Goal: Contribute content: Contribute content

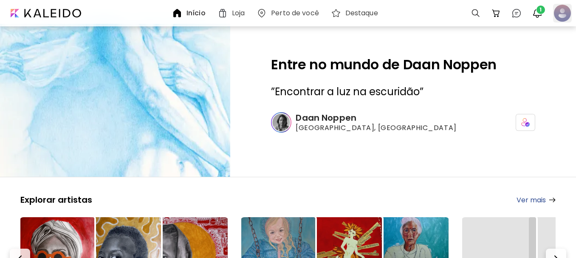
click at [561, 13] on div at bounding box center [562, 13] width 19 height 19
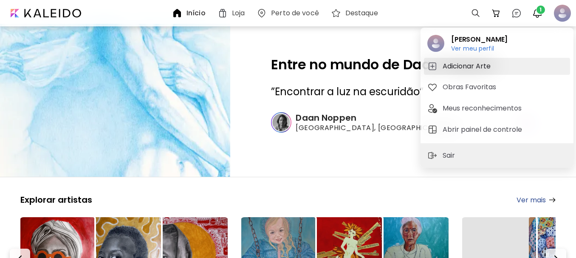
click at [463, 65] on h5 "Adicionar Arte" at bounding box center [468, 66] width 51 height 10
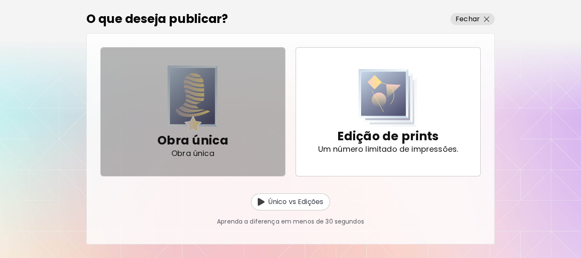
click at [218, 122] on div "Obra única Obra única" at bounding box center [192, 112] width 71 height 86
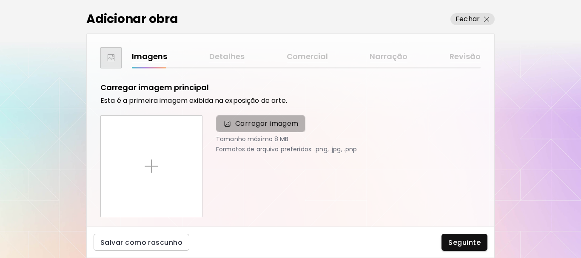
click at [245, 129] on span "Carregar imagem" at bounding box center [260, 123] width 89 height 17
click at [0, 0] on input "Carregar imagem" at bounding box center [0, 0] width 0 height 0
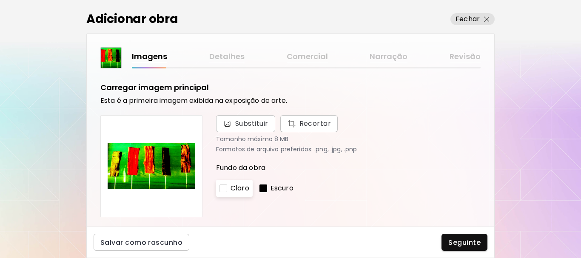
click at [270, 186] on p "Escuro" at bounding box center [281, 188] width 23 height 10
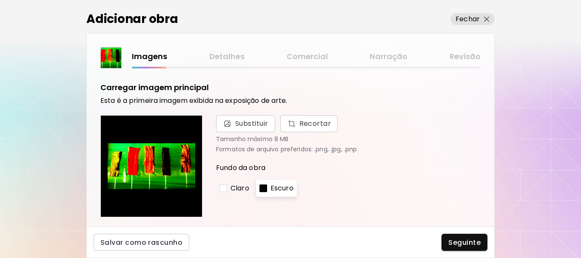
click at [244, 182] on div "Claro" at bounding box center [234, 188] width 37 height 17
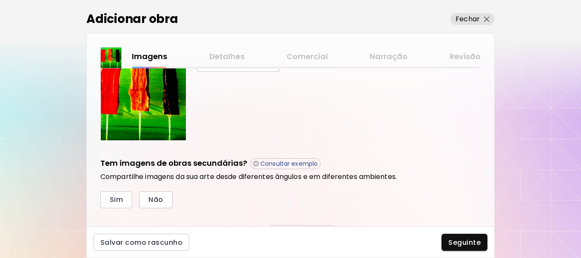
scroll to position [170, 0]
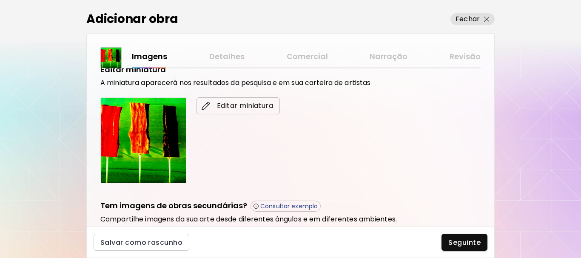
click at [235, 109] on span "Editar miniatura" at bounding box center [238, 106] width 70 height 10
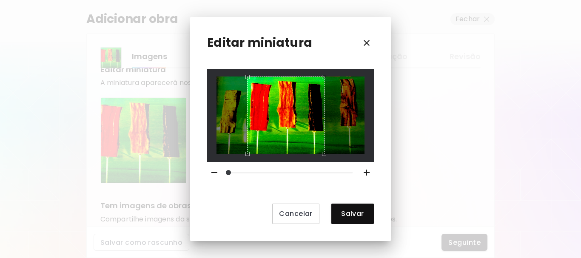
click at [247, 129] on div "Use the arrow keys to move the crop selection area" at bounding box center [285, 115] width 77 height 77
click at [330, 160] on div at bounding box center [290, 115] width 167 height 93
click at [326, 75] on div "Use the arrow keys to move the north east drag handle to change the crop select…" at bounding box center [326, 75] width 0 height 0
click at [342, 209] on span "Salvar" at bounding box center [352, 213] width 29 height 9
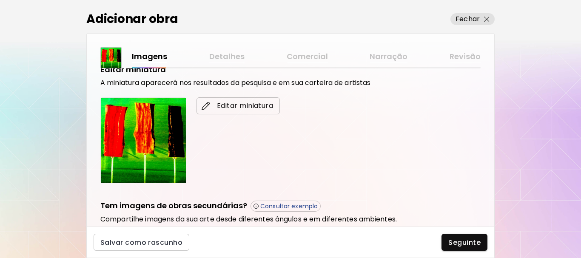
scroll to position [255, 0]
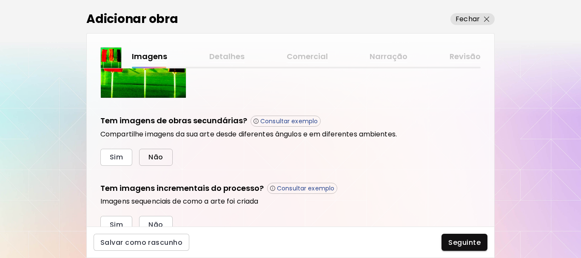
click at [160, 151] on button "Não" at bounding box center [155, 157] width 33 height 17
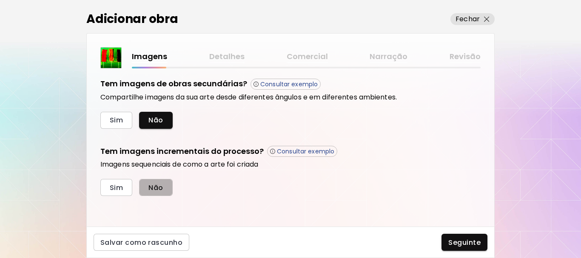
click at [160, 183] on span "Não" at bounding box center [155, 187] width 14 height 9
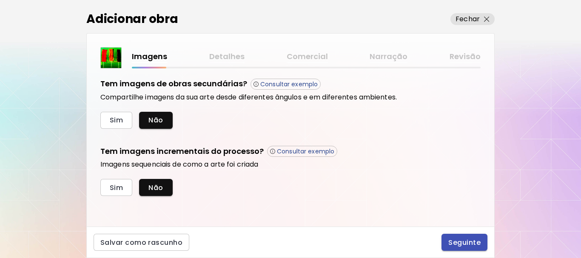
click at [453, 239] on span "Seguinte" at bounding box center [464, 242] width 32 height 9
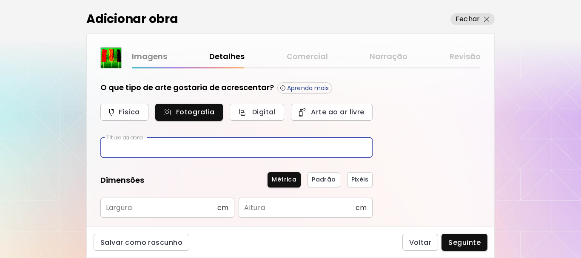
click at [197, 153] on input "text" at bounding box center [236, 148] width 272 height 20
type input "********"
click at [195, 203] on input "text" at bounding box center [158, 208] width 117 height 20
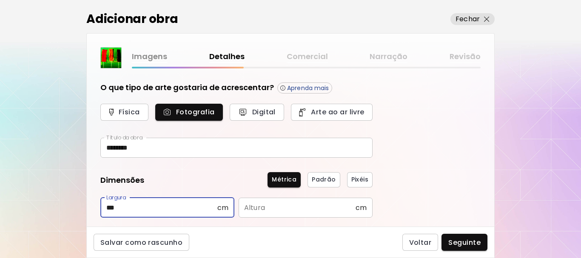
type input "***"
click at [262, 207] on input "text" at bounding box center [296, 208] width 117 height 20
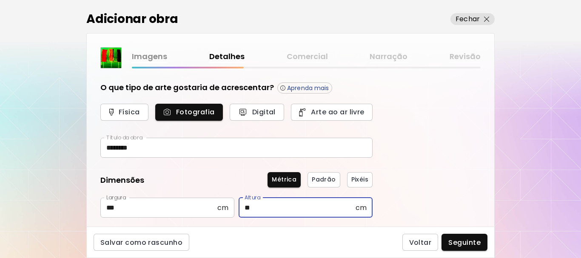
scroll to position [85, 0]
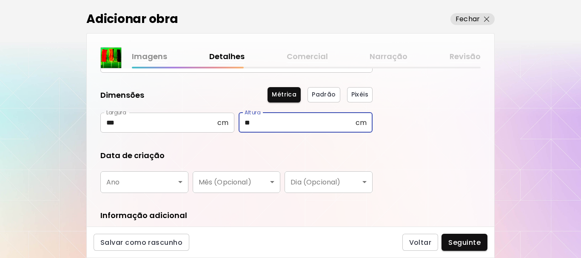
type input "**"
click at [172, 176] on body "[DOMAIN_NAME]/tiagocruz Adicionar obras Gerencie suas obras Editar Perfil My Bi…" at bounding box center [290, 129] width 581 height 258
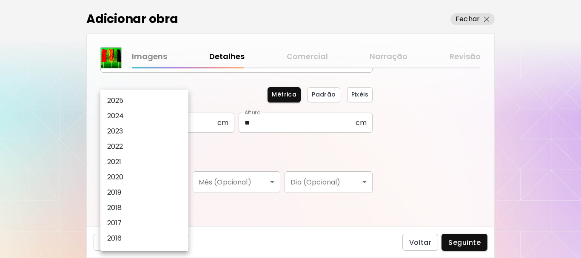
click at [147, 106] on li "2025" at bounding box center [146, 100] width 92 height 15
type input "****"
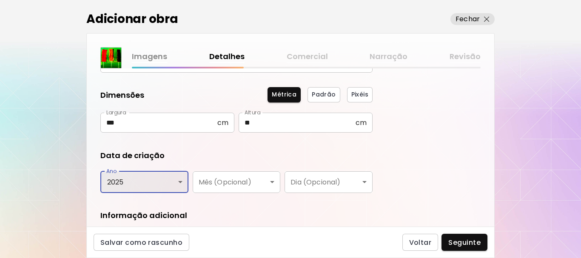
scroll to position [144, 0]
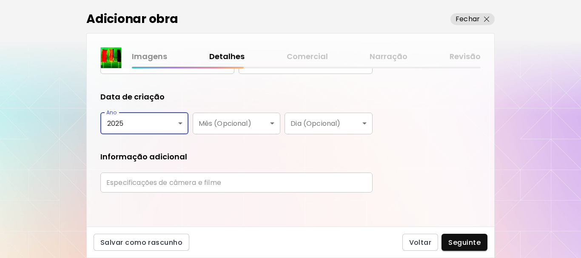
click at [231, 190] on input "text" at bounding box center [236, 183] width 272 height 20
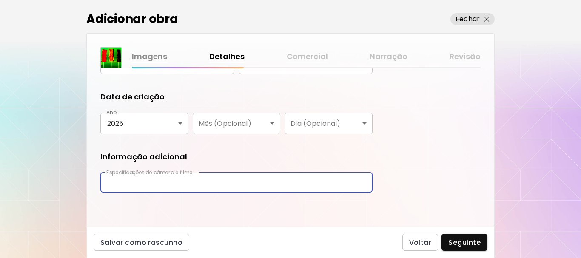
type input "**********"
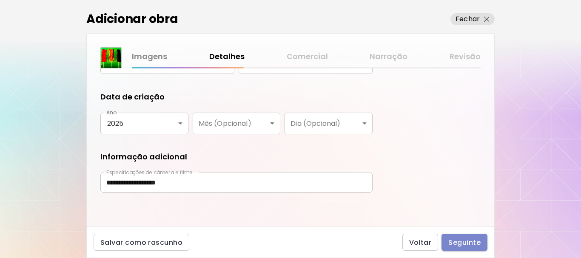
click at [462, 240] on span "Seguinte" at bounding box center [464, 242] width 32 height 9
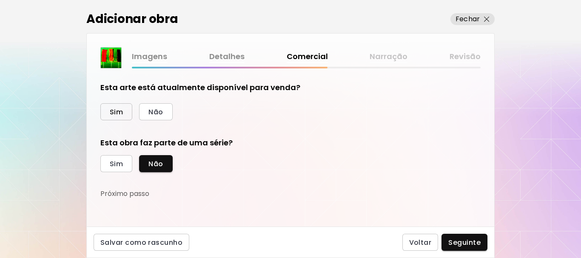
click at [121, 113] on span "Sim" at bounding box center [116, 112] width 13 height 9
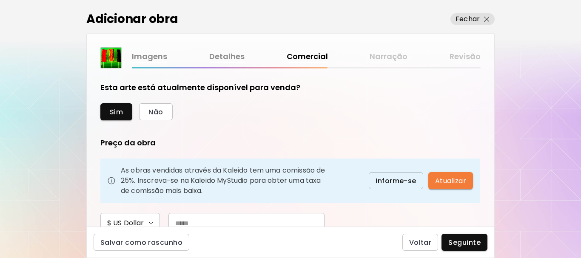
scroll to position [43, 0]
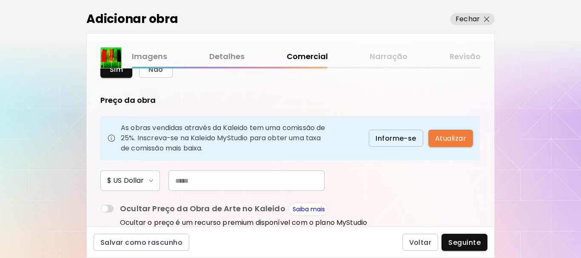
click at [212, 177] on input "text" at bounding box center [246, 180] width 156 height 20
type input "***"
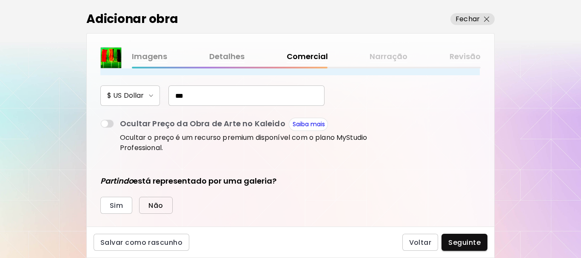
click at [162, 204] on span "Não" at bounding box center [155, 205] width 14 height 9
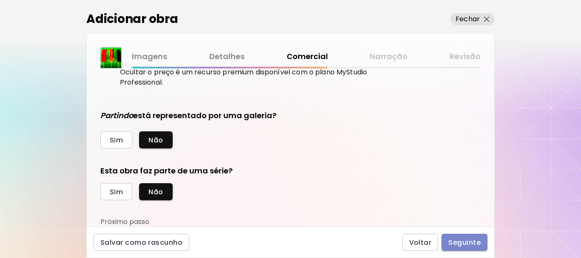
click at [456, 247] on button "Seguinte" at bounding box center [464, 242] width 46 height 17
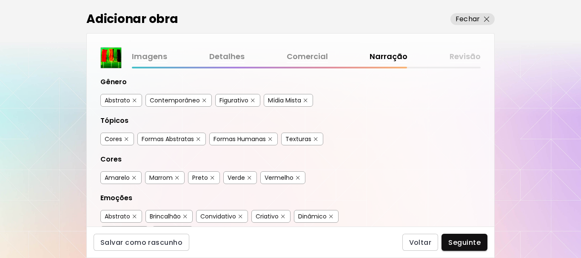
scroll to position [43, 0]
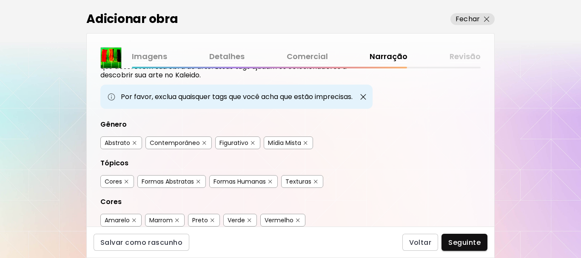
click at [131, 144] on div "Abstrato" at bounding box center [121, 142] width 42 height 13
click at [136, 142] on img "button" at bounding box center [135, 143] width 4 height 4
click at [202, 144] on img "button" at bounding box center [204, 143] width 4 height 4
click at [129, 182] on button "button" at bounding box center [126, 182] width 6 height 6
click at [194, 183] on div "Formas Abstratas" at bounding box center [168, 181] width 52 height 9
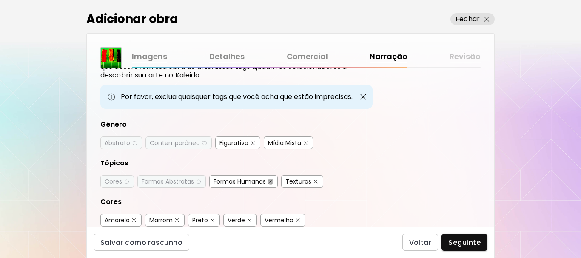
click at [270, 181] on img "button" at bounding box center [270, 182] width 4 height 4
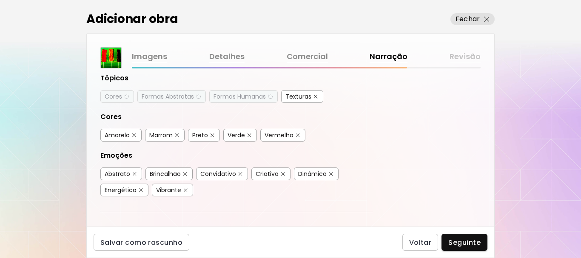
click at [182, 174] on div "Brincalhão" at bounding box center [168, 173] width 47 height 13
click at [185, 173] on img "button" at bounding box center [185, 174] width 4 height 4
click at [239, 172] on img "button" at bounding box center [240, 174] width 4 height 4
click at [331, 174] on img "button" at bounding box center [331, 174] width 4 height 4
click at [139, 191] on img "button" at bounding box center [141, 190] width 4 height 4
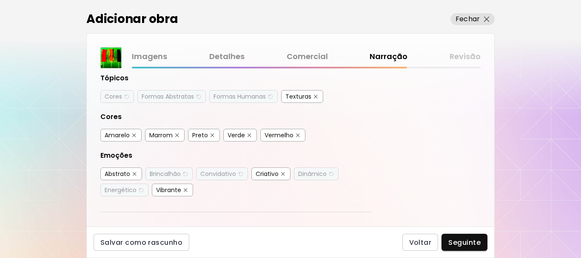
click at [184, 189] on img "button" at bounding box center [186, 190] width 4 height 4
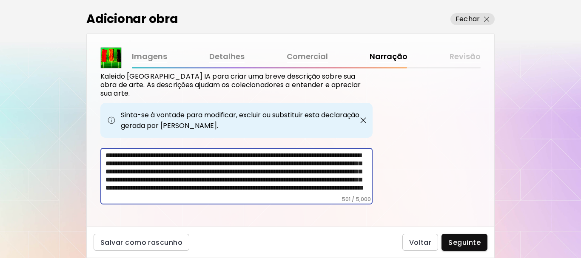
scroll to position [21, 0]
drag, startPoint x: 106, startPoint y: 170, endPoint x: 258, endPoint y: 156, distance: 153.3
click at [258, 156] on textarea "**********" at bounding box center [238, 173] width 267 height 45
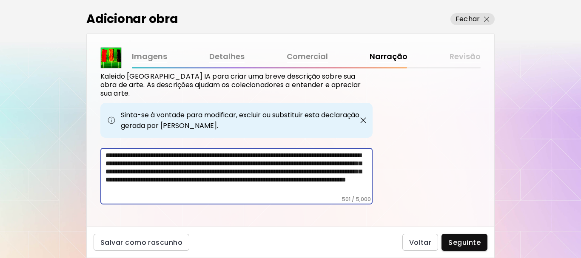
scroll to position [5, 0]
drag, startPoint x: 351, startPoint y: 157, endPoint x: 253, endPoint y: 173, distance: 99.9
click at [253, 173] on textarea "**********" at bounding box center [238, 173] width 267 height 45
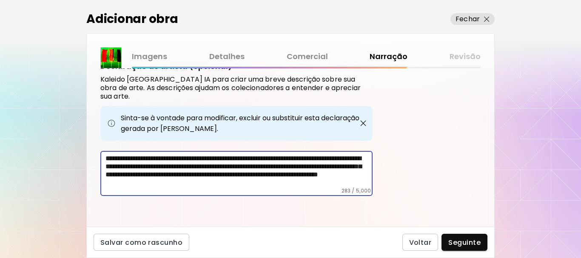
scroll to position [287, 0]
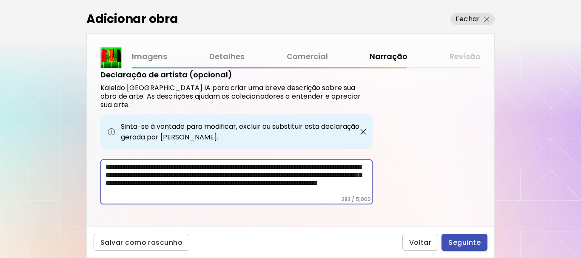
type textarea "**********"
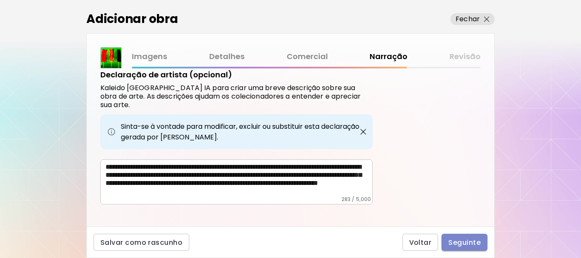
click at [452, 238] on span "Seguinte" at bounding box center [464, 242] width 32 height 9
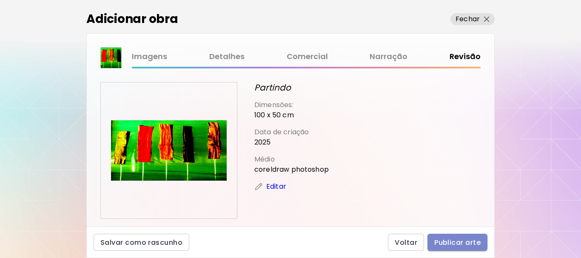
click at [451, 242] on span "Publicar arte" at bounding box center [457, 242] width 46 height 9
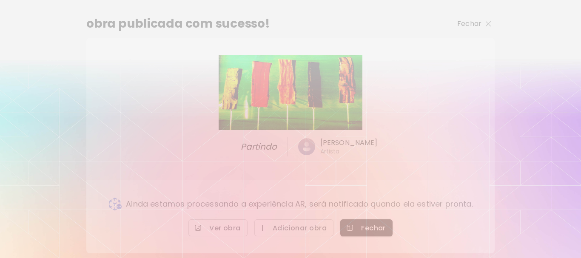
click at [460, 28] on p "Fechar" at bounding box center [469, 24] width 24 height 10
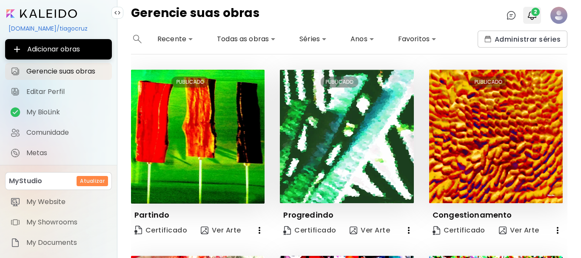
click at [530, 15] on img "button" at bounding box center [532, 15] width 10 height 10
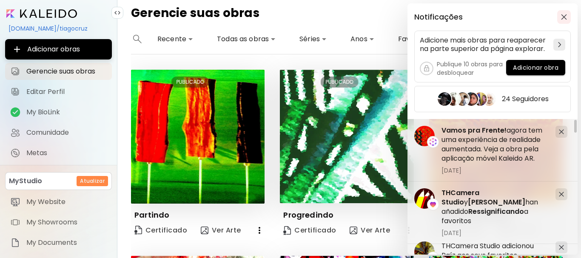
click at [560, 16] on span "button" at bounding box center [563, 17] width 9 height 6
